Goal: Task Accomplishment & Management: Use online tool/utility

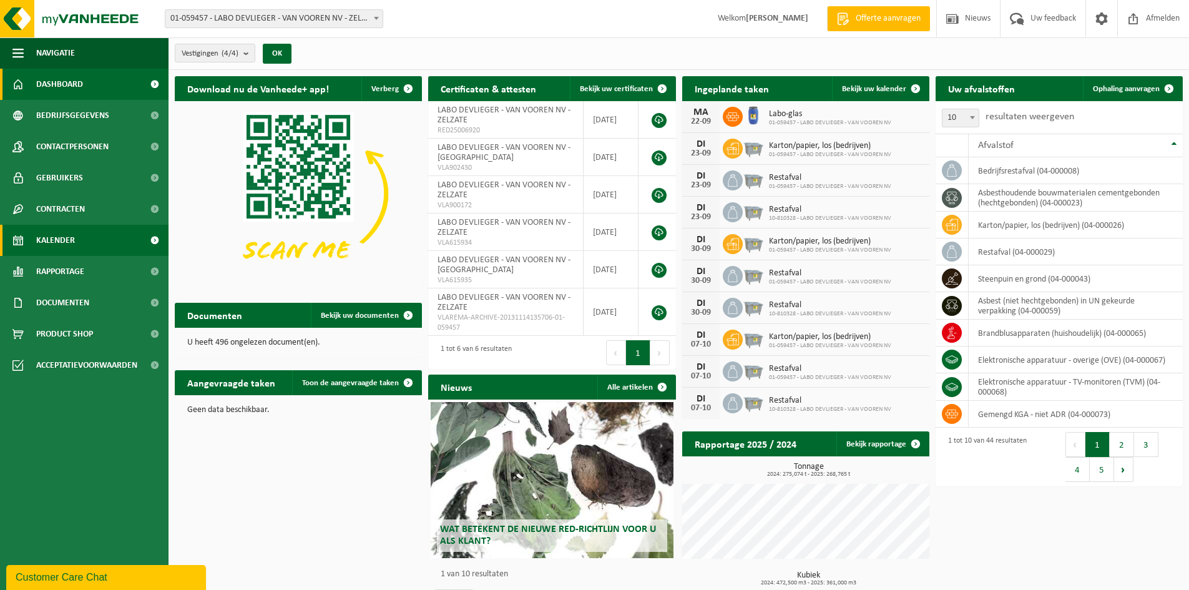
click at [47, 242] on span "Kalender" at bounding box center [55, 240] width 39 height 31
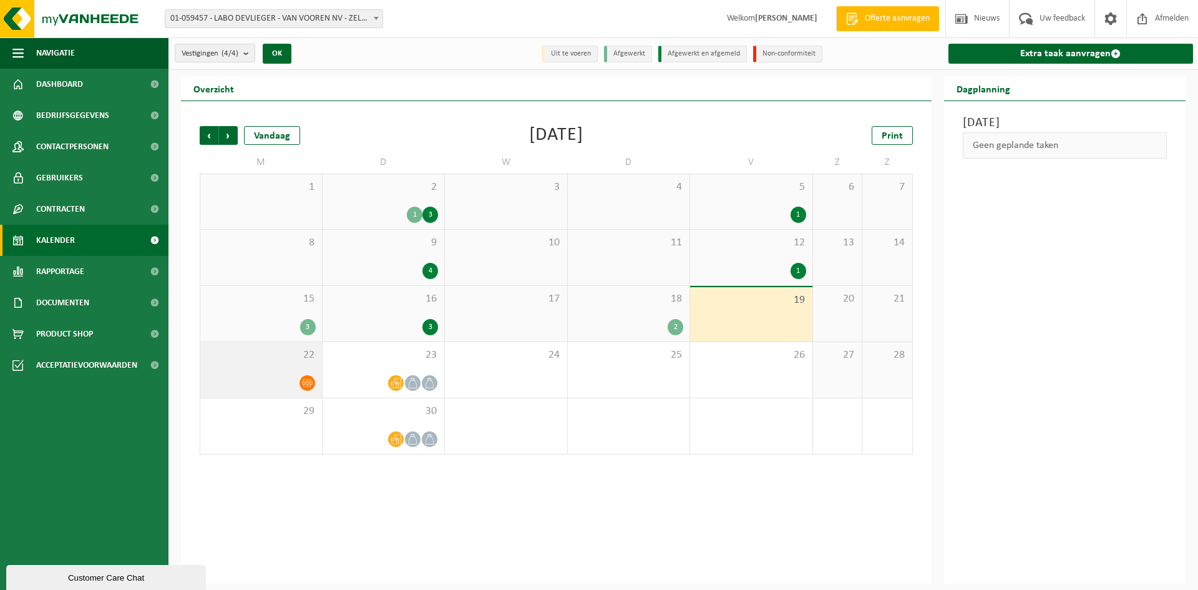
click at [307, 379] on icon at bounding box center [307, 383] width 11 height 11
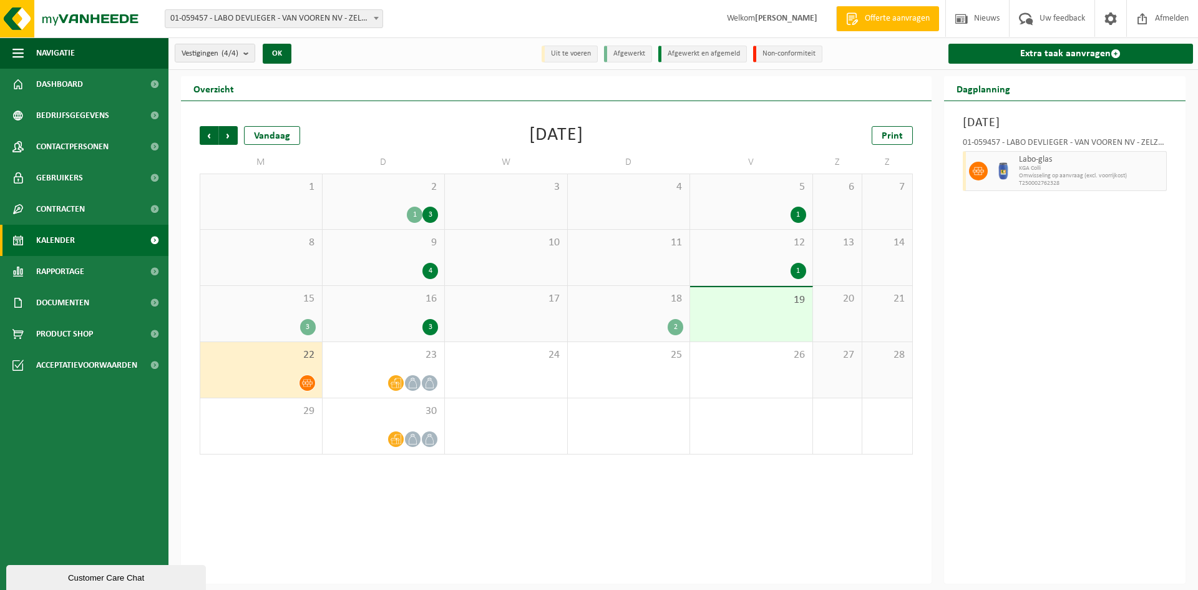
click at [1017, 167] on div "Labo-glas KGA Colli Omwisseling op aanvraag (excl. voorrijkost) T250002762328" at bounding box center [1092, 171] width 152 height 40
click at [978, 171] on icon at bounding box center [978, 170] width 11 height 11
click at [991, 212] on div "Maandag 22 september 2025 01-059457 - LABO DEVLIEGER - VAN VOOREN NV - ZELZATE …" at bounding box center [1065, 342] width 242 height 482
click at [1033, 54] on link "Extra taak aanvragen" at bounding box center [1071, 54] width 245 height 20
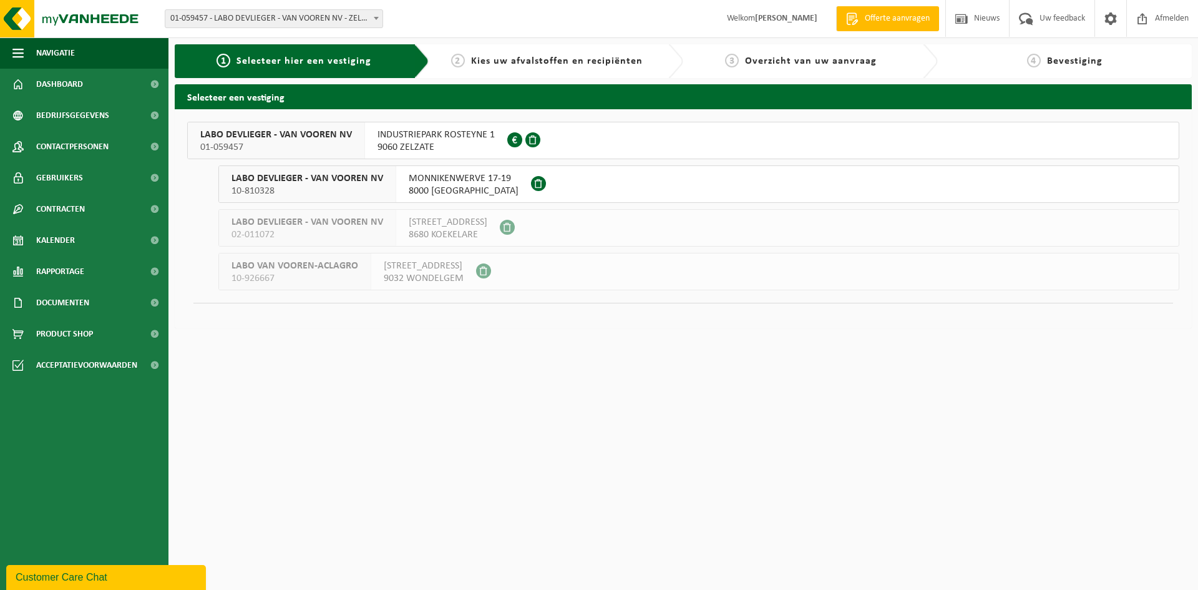
click at [227, 142] on span "01-059457" at bounding box center [276, 147] width 152 height 12
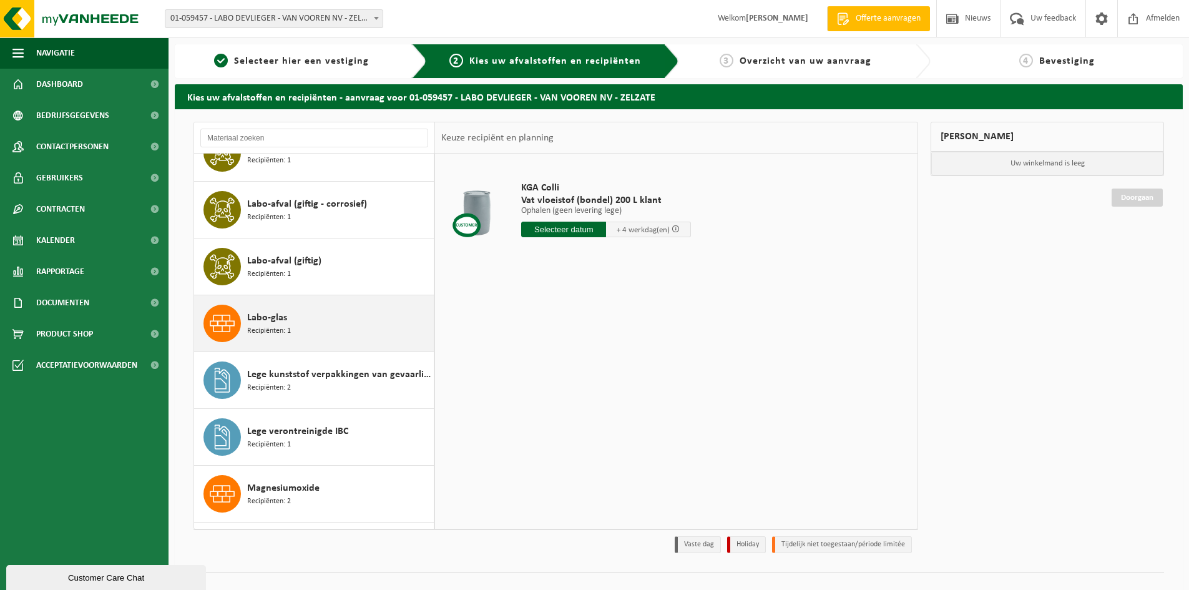
scroll to position [1186, 0]
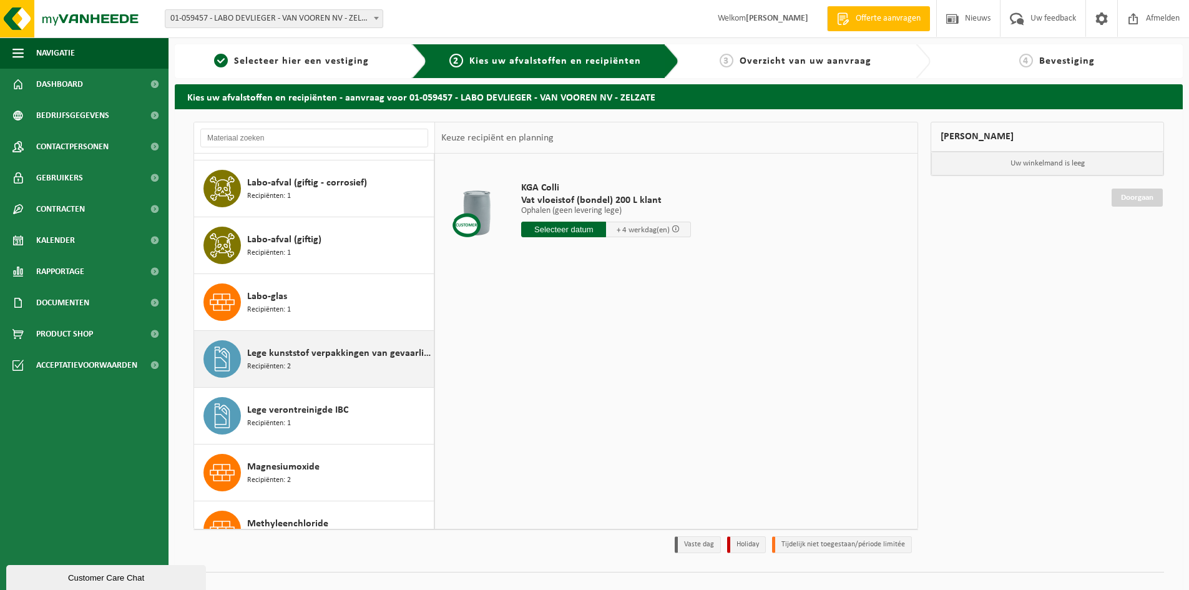
click at [338, 358] on span "Lege kunststof verpakkingen van gevaarlijke stoffen" at bounding box center [339, 353] width 184 height 15
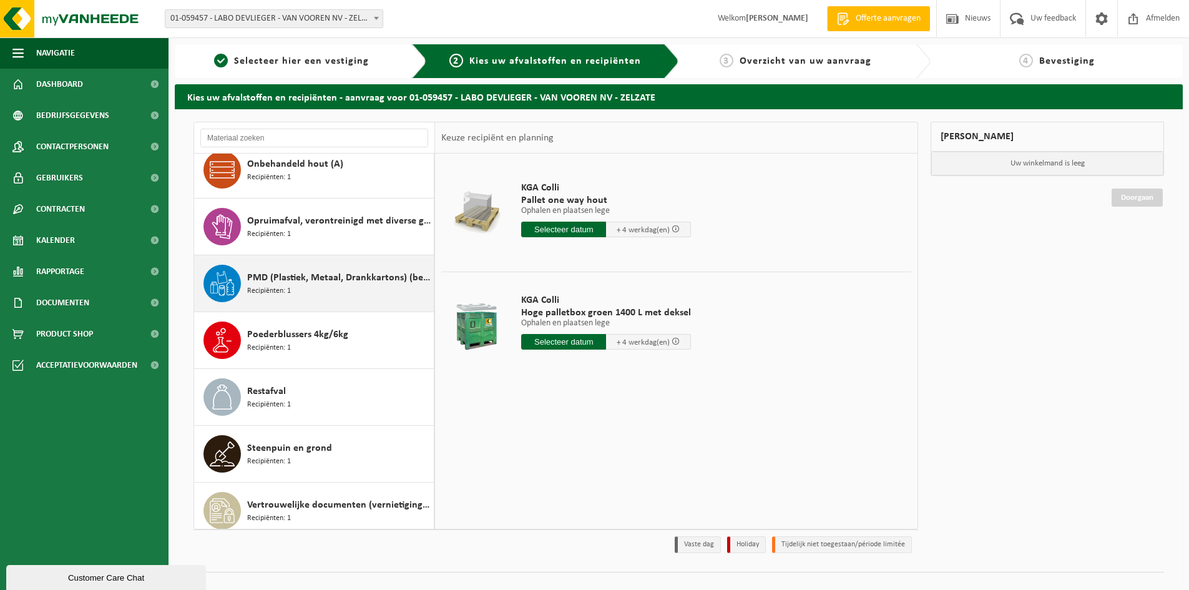
scroll to position [1953, 0]
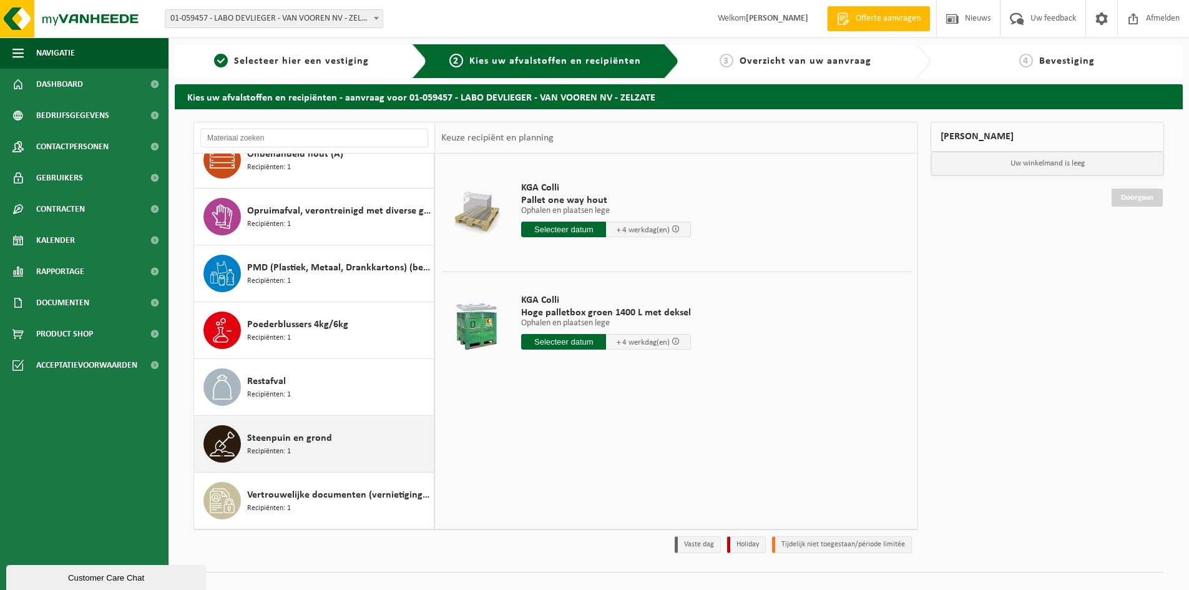
click at [290, 443] on span "Steenpuin en grond" at bounding box center [289, 438] width 85 height 15
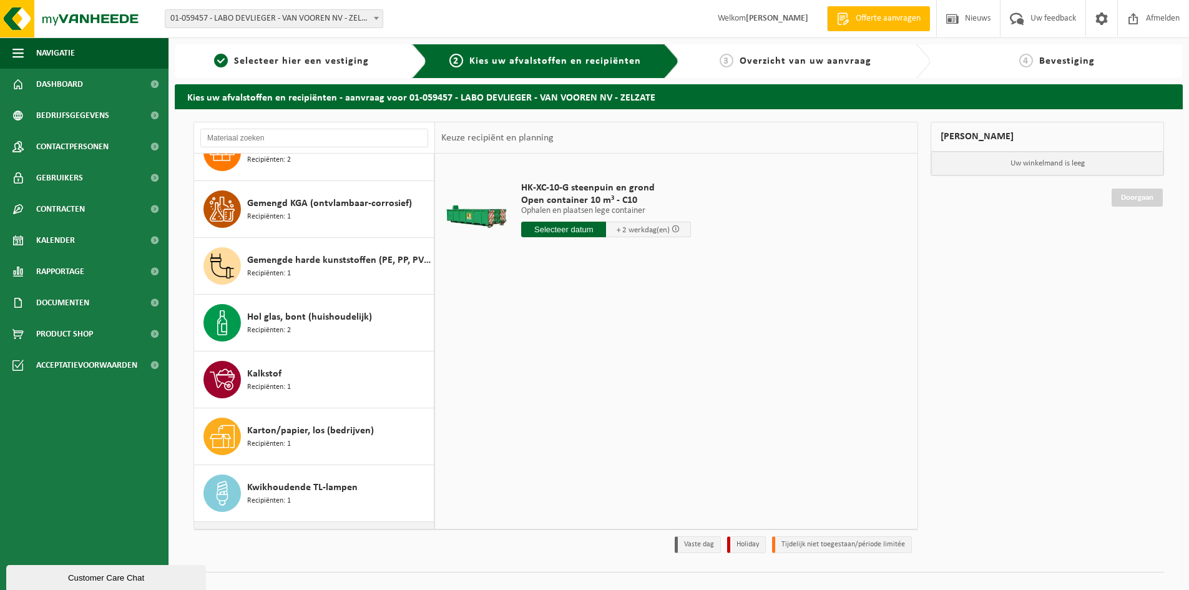
scroll to position [767, 0]
click at [256, 369] on span "Kalkstof" at bounding box center [264, 374] width 34 height 15
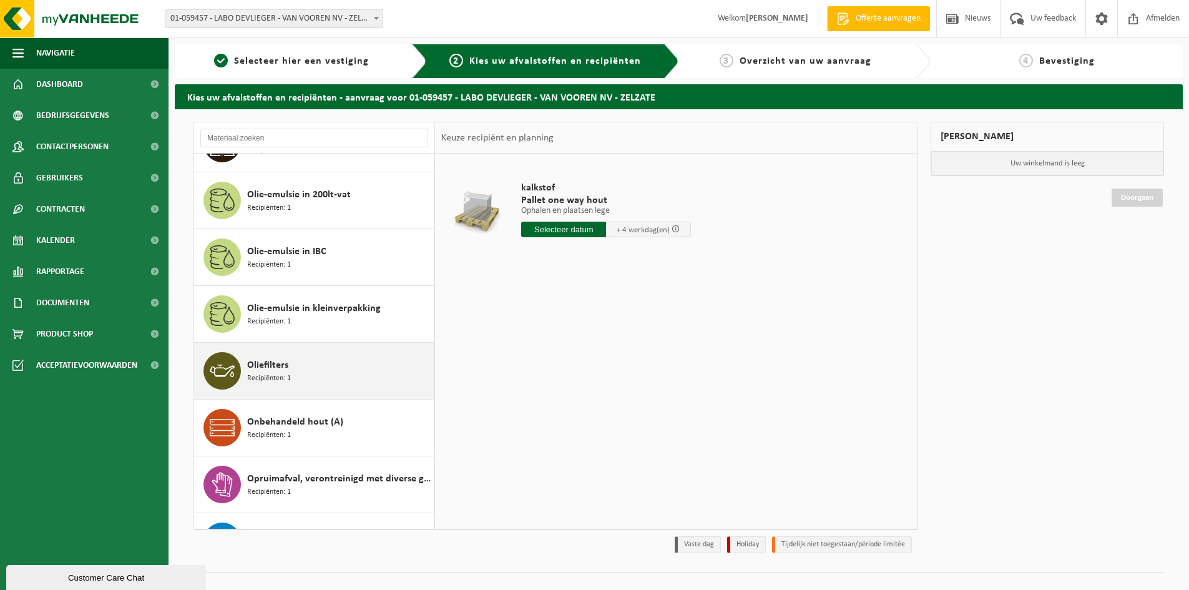
scroll to position [1953, 0]
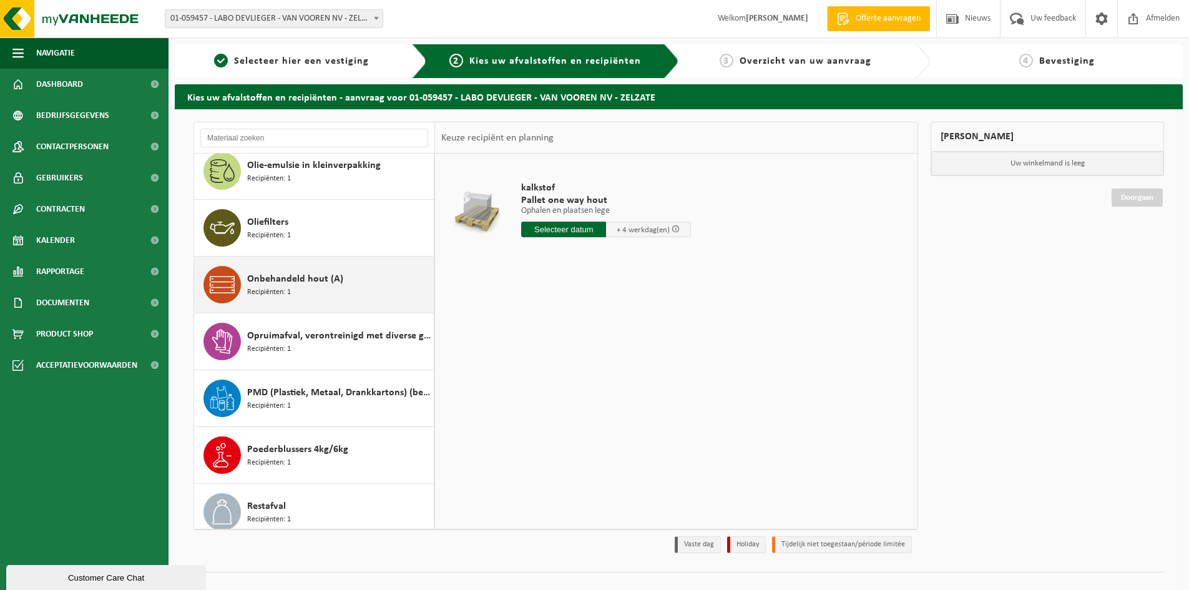
click at [273, 284] on span "Onbehandeld hout (A)" at bounding box center [295, 279] width 96 height 15
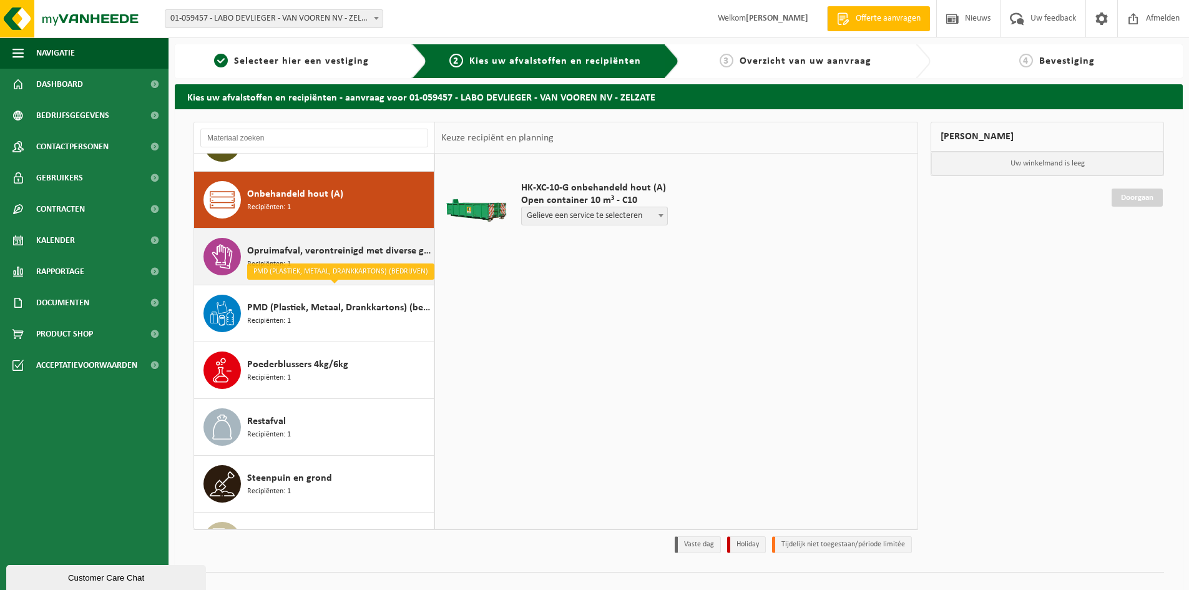
scroll to position [1828, 0]
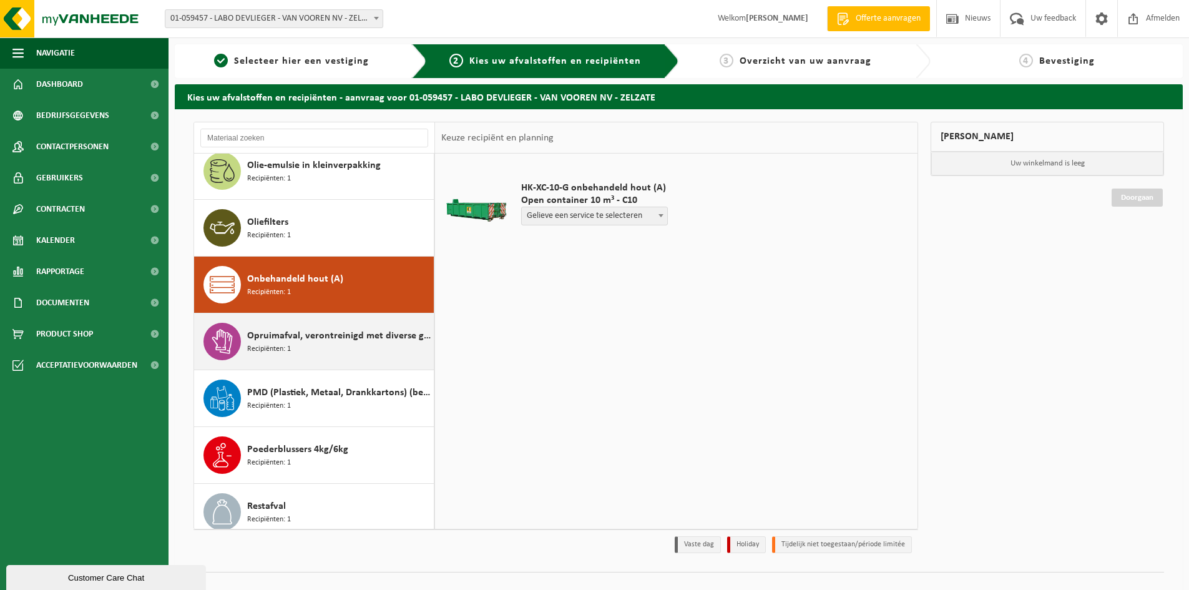
click at [340, 336] on span "Opruimafval, verontreinigd met diverse gevaarlijke afvalstoffen" at bounding box center [339, 335] width 184 height 15
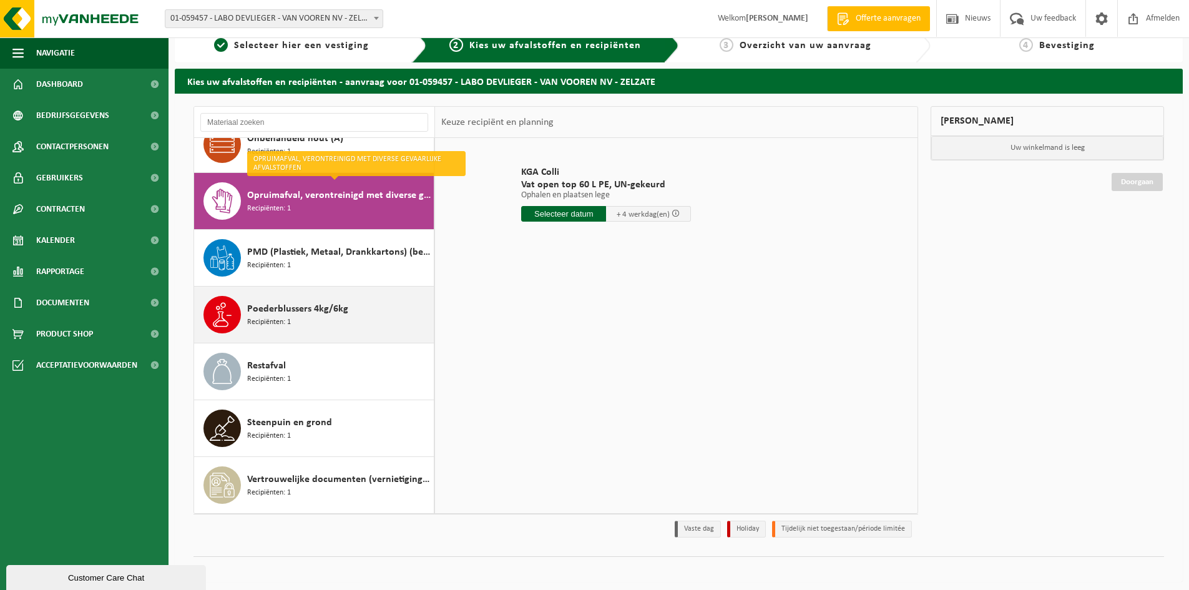
scroll to position [20, 0]
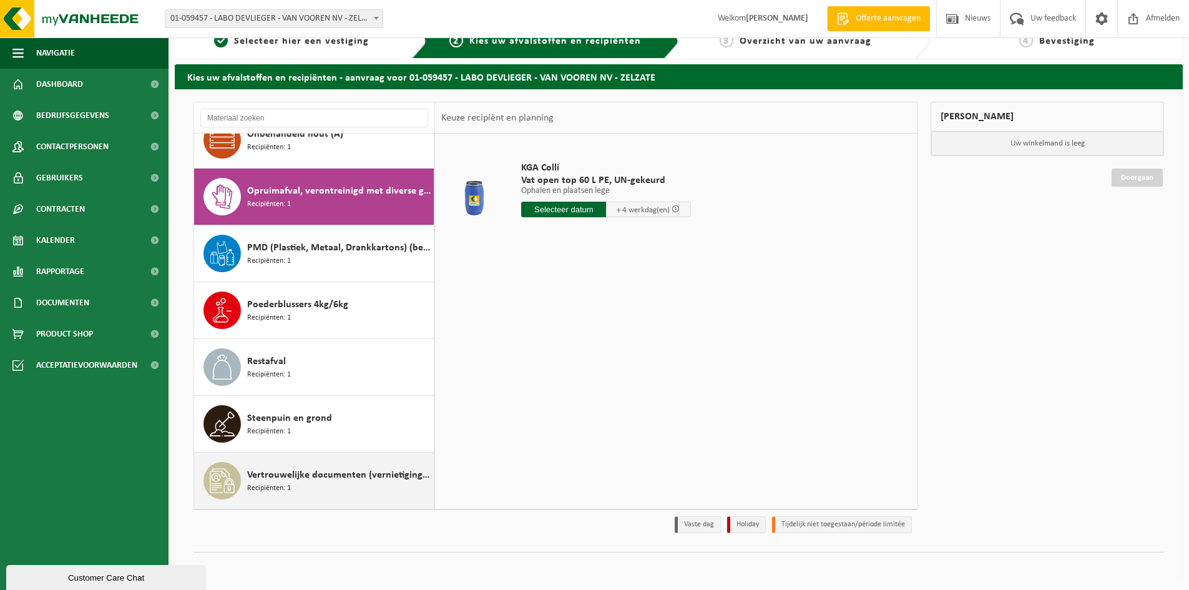
click at [375, 468] on span "Vertrouwelijke documenten (vernietiging - meeverbranden)" at bounding box center [339, 475] width 184 height 15
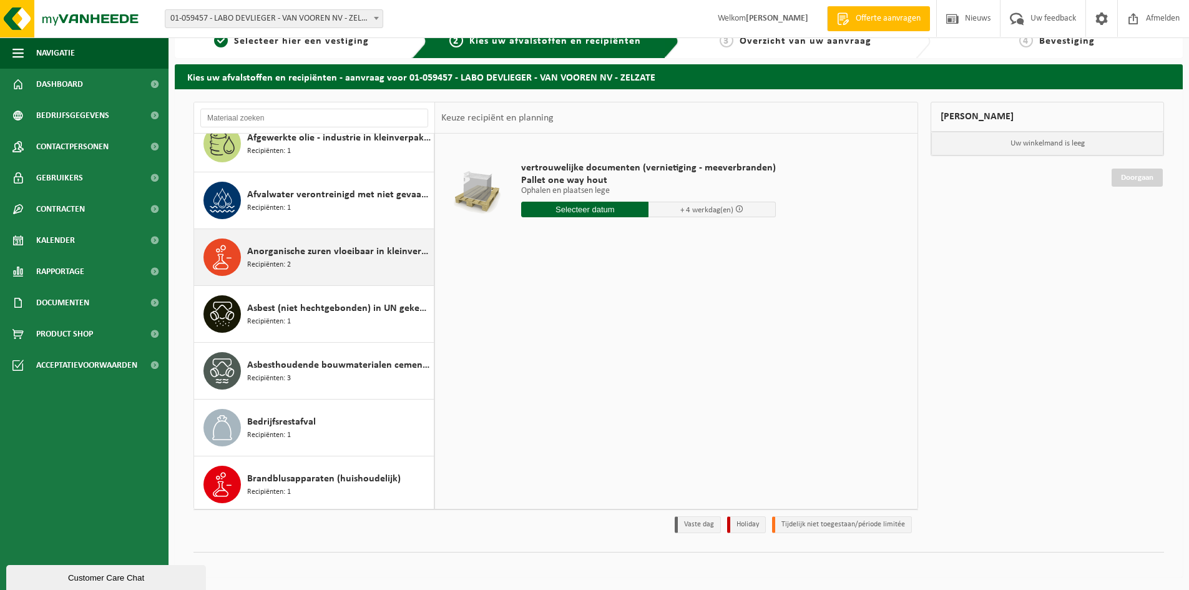
scroll to position [0, 0]
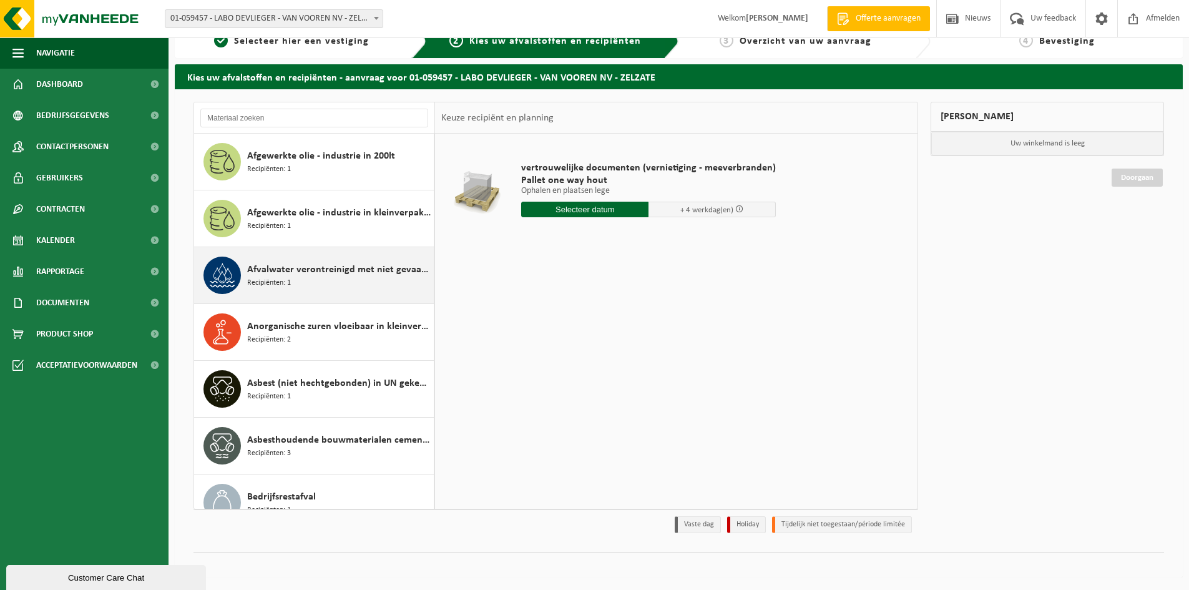
click at [308, 268] on span "Afvalwater verontreinigd met niet gevaarlijke producten 200l" at bounding box center [339, 269] width 184 height 15
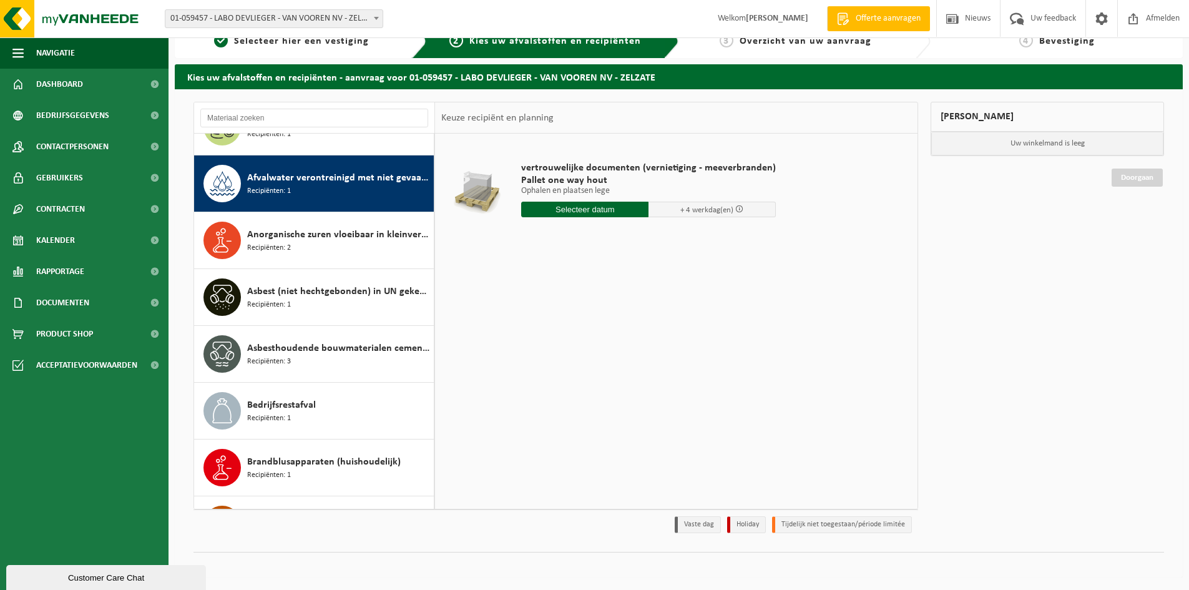
scroll to position [114, 0]
